Goal: Information Seeking & Learning: Compare options

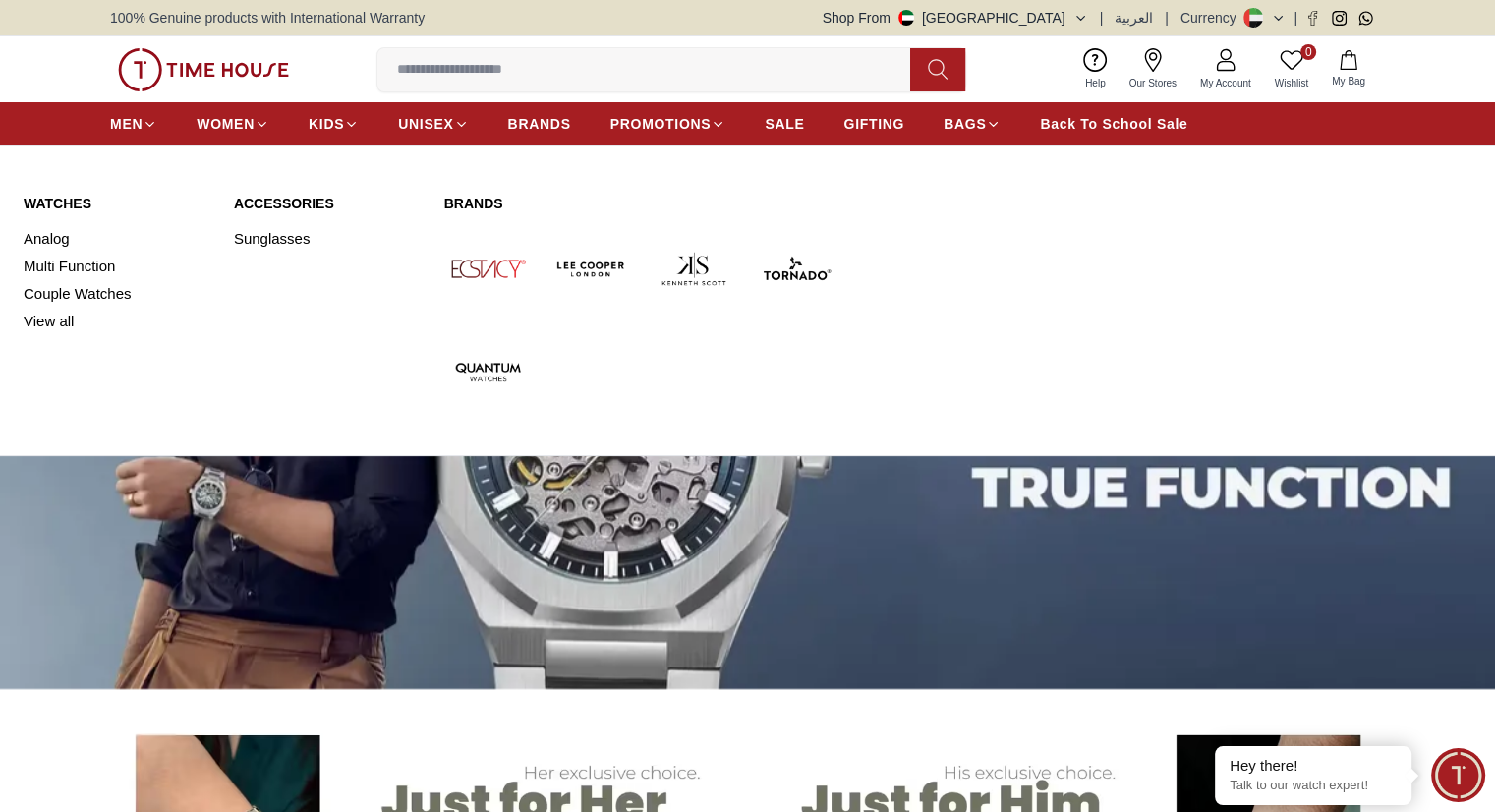
click at [70, 195] on link "Watches" at bounding box center [116, 203] width 186 height 20
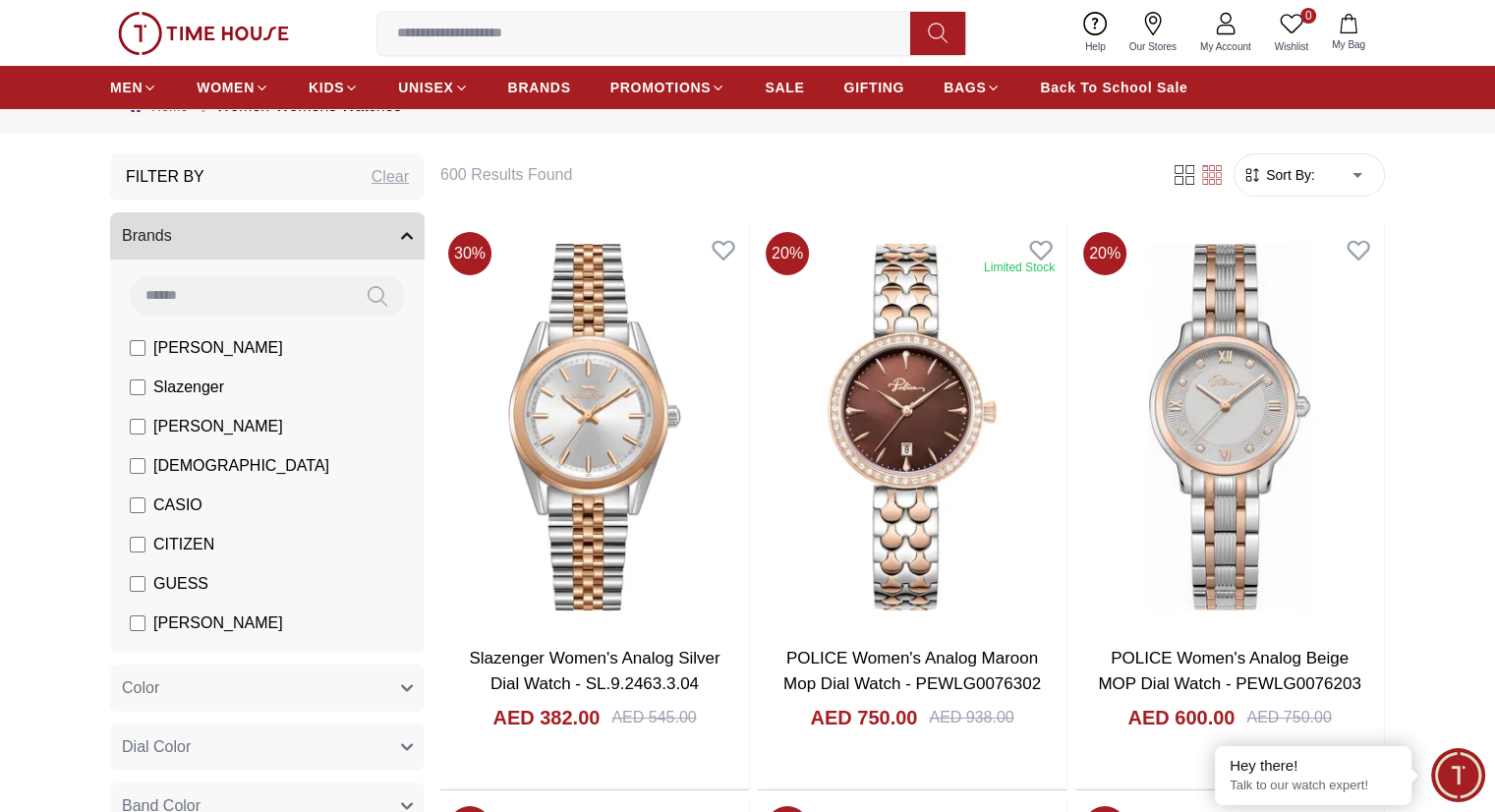
scroll to position [69, 0]
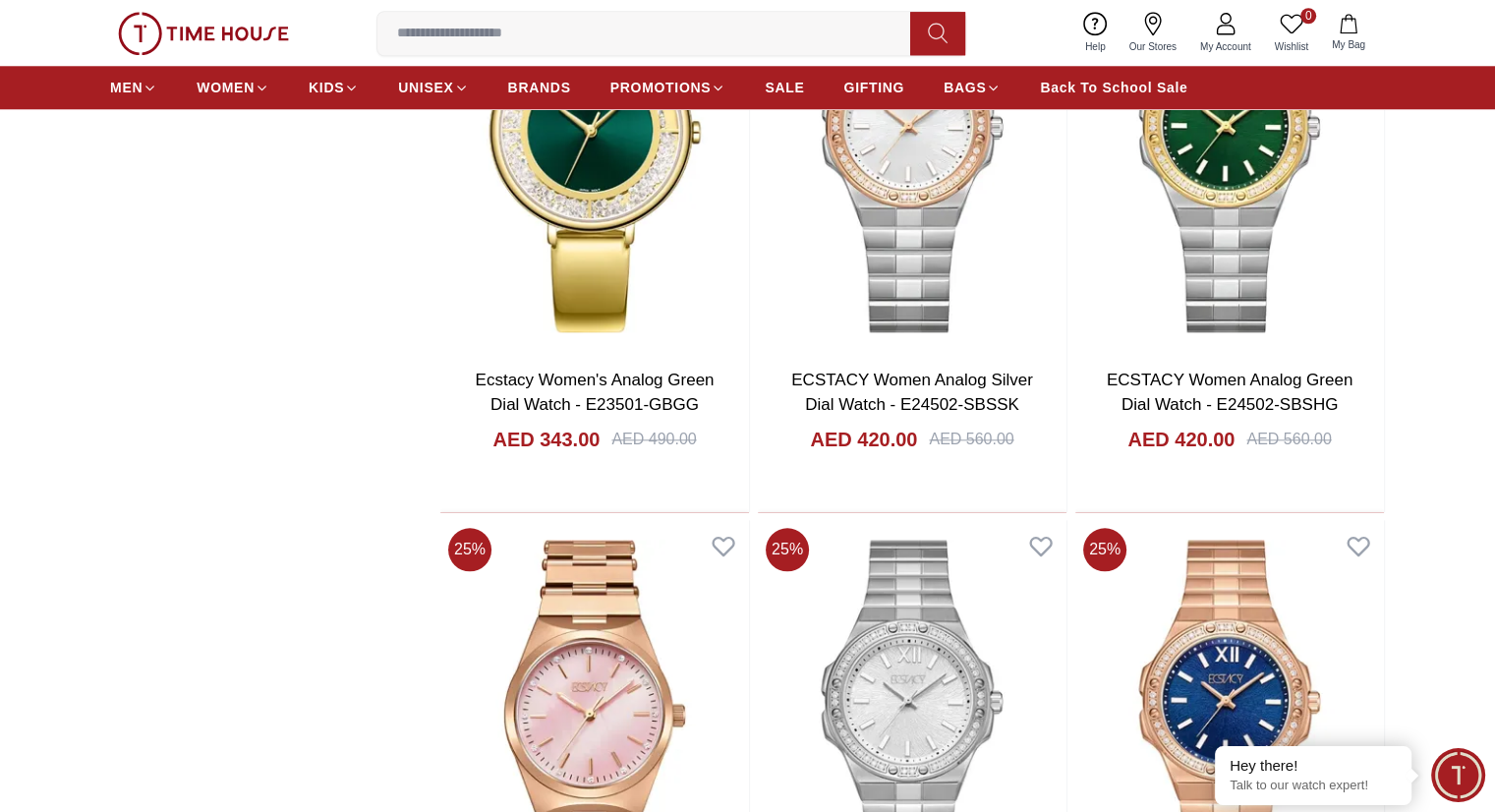
scroll to position [2294, 0]
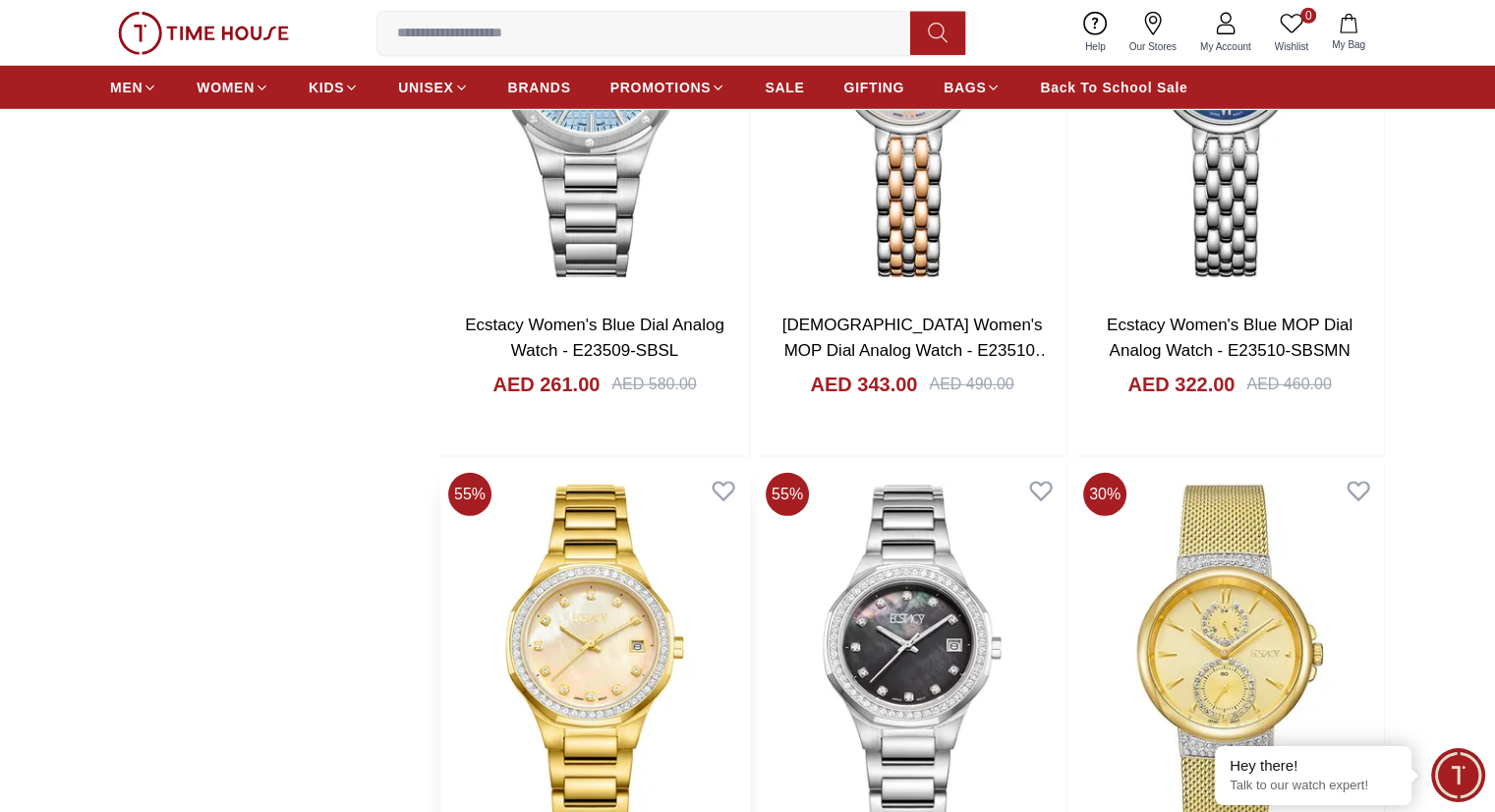
scroll to position [5099, 0]
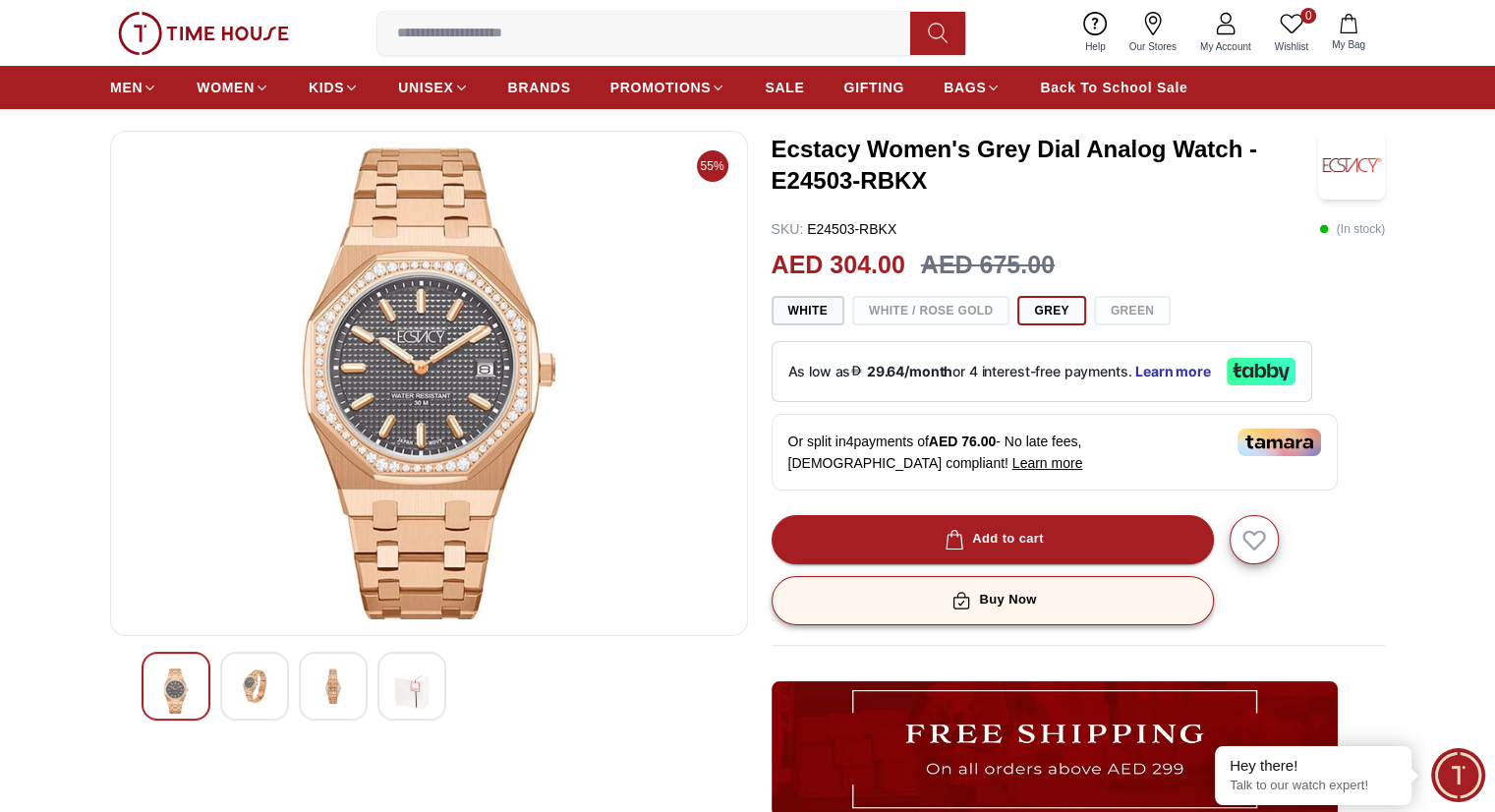
scroll to position [85, 0]
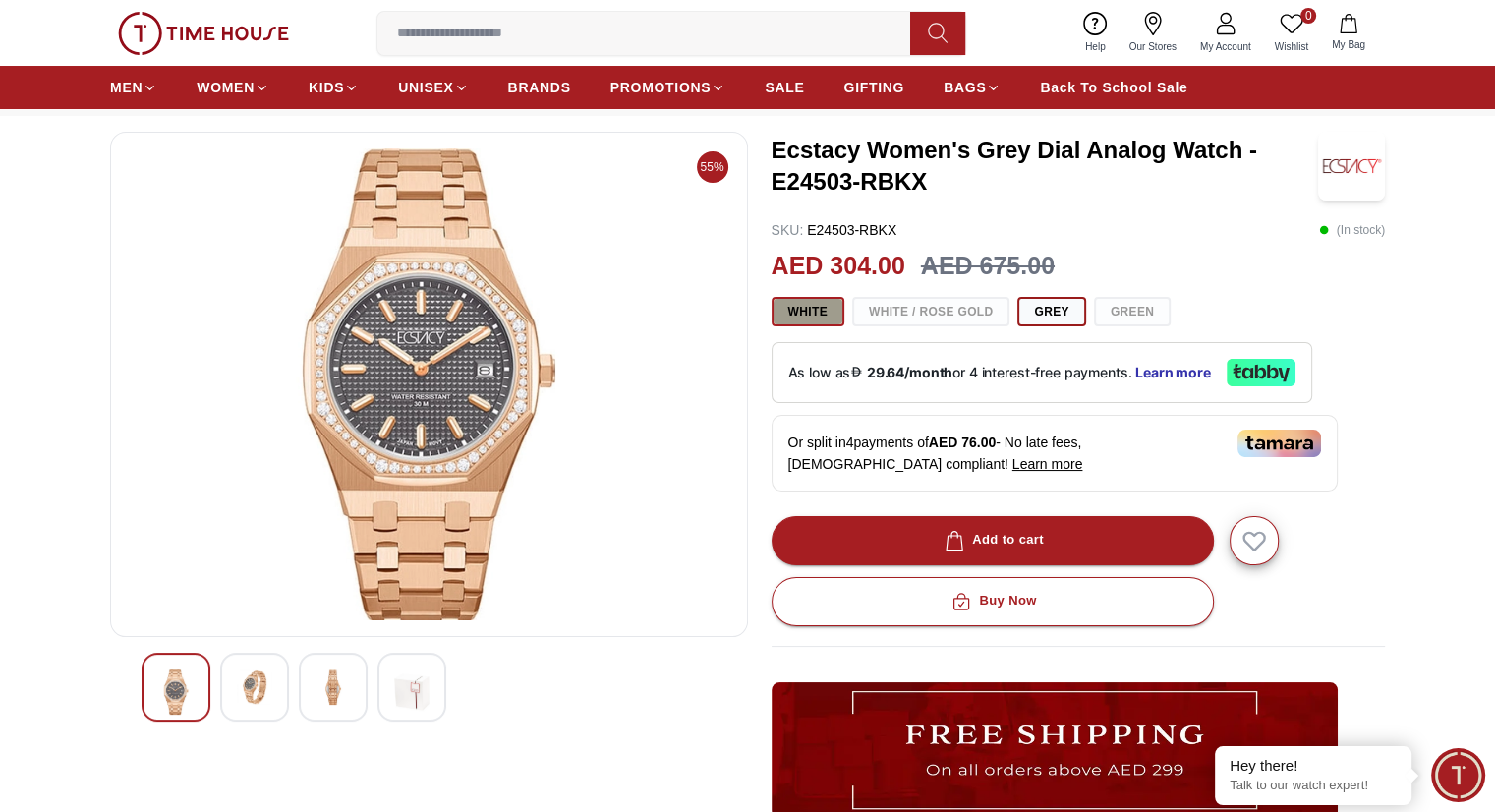
click at [813, 309] on button "White" at bounding box center [808, 311] width 73 height 30
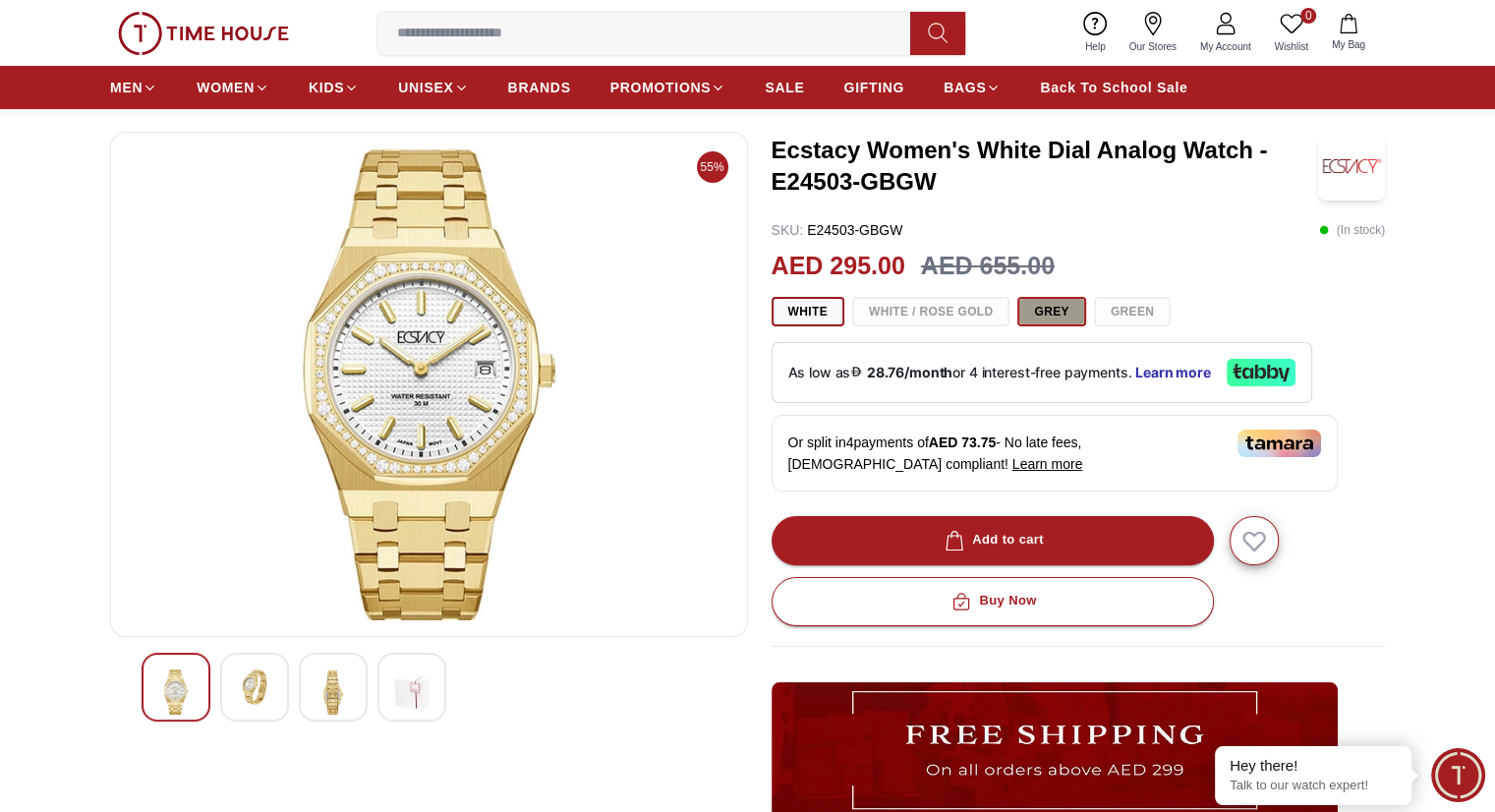
click at [1062, 309] on button "Grey" at bounding box center [1051, 311] width 68 height 30
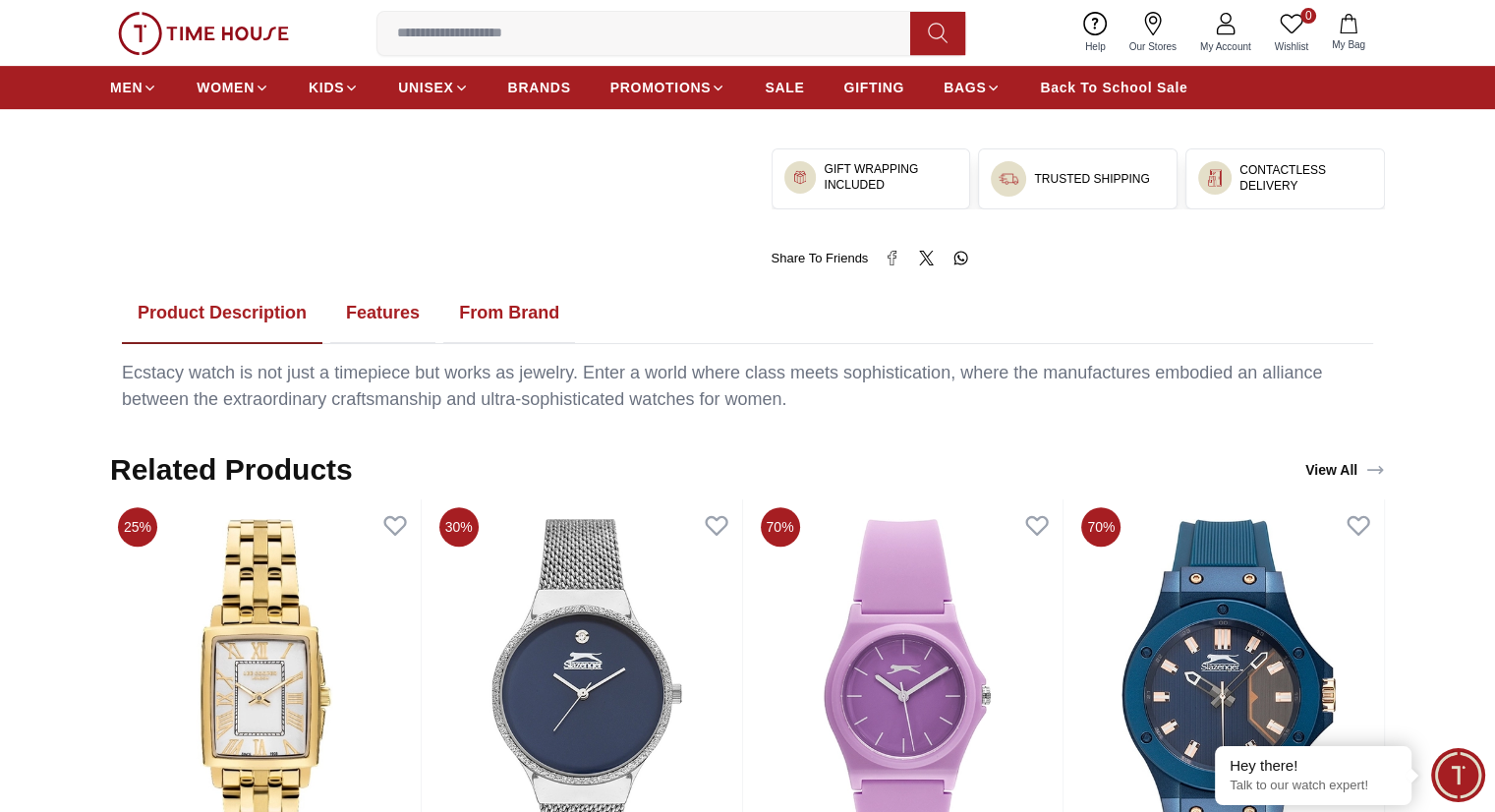
scroll to position [853, 0]
